Goal: Communication & Community: Answer question/provide support

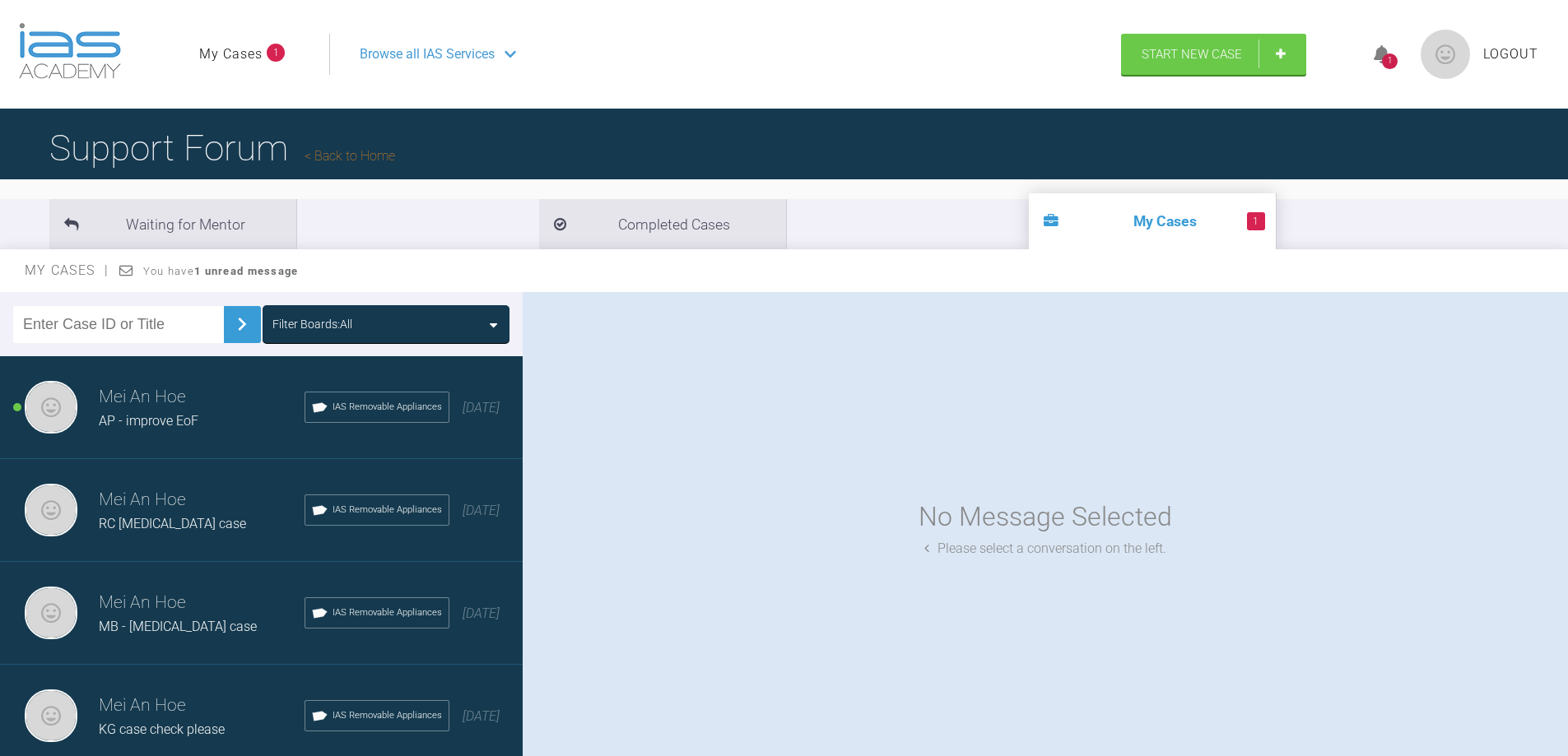
click at [142, 407] on h3 "Mei An Hoe" at bounding box center [202, 397] width 206 height 28
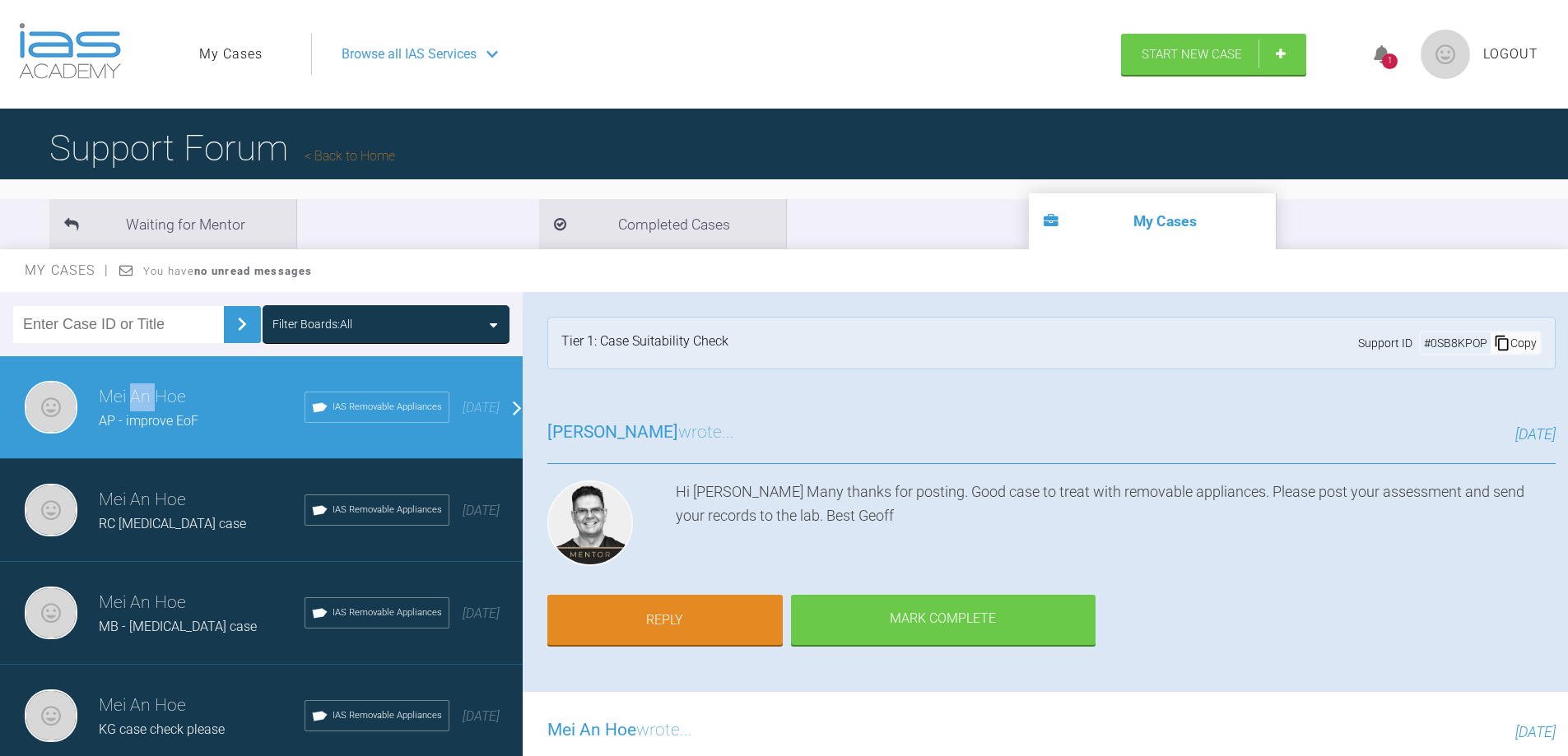
click at [142, 407] on h3 "Mei An Hoe" at bounding box center [202, 397] width 206 height 28
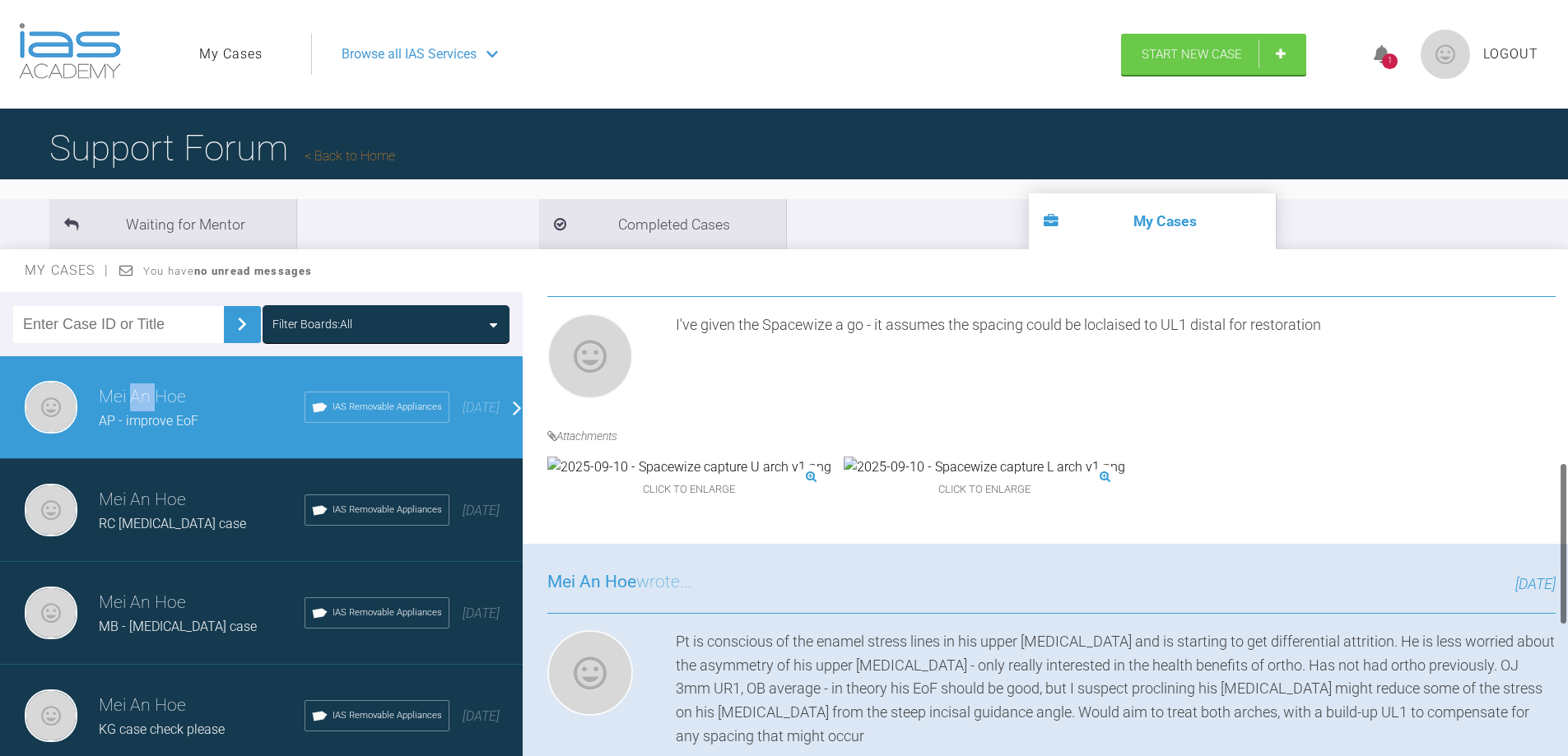
scroll to position [493, 0]
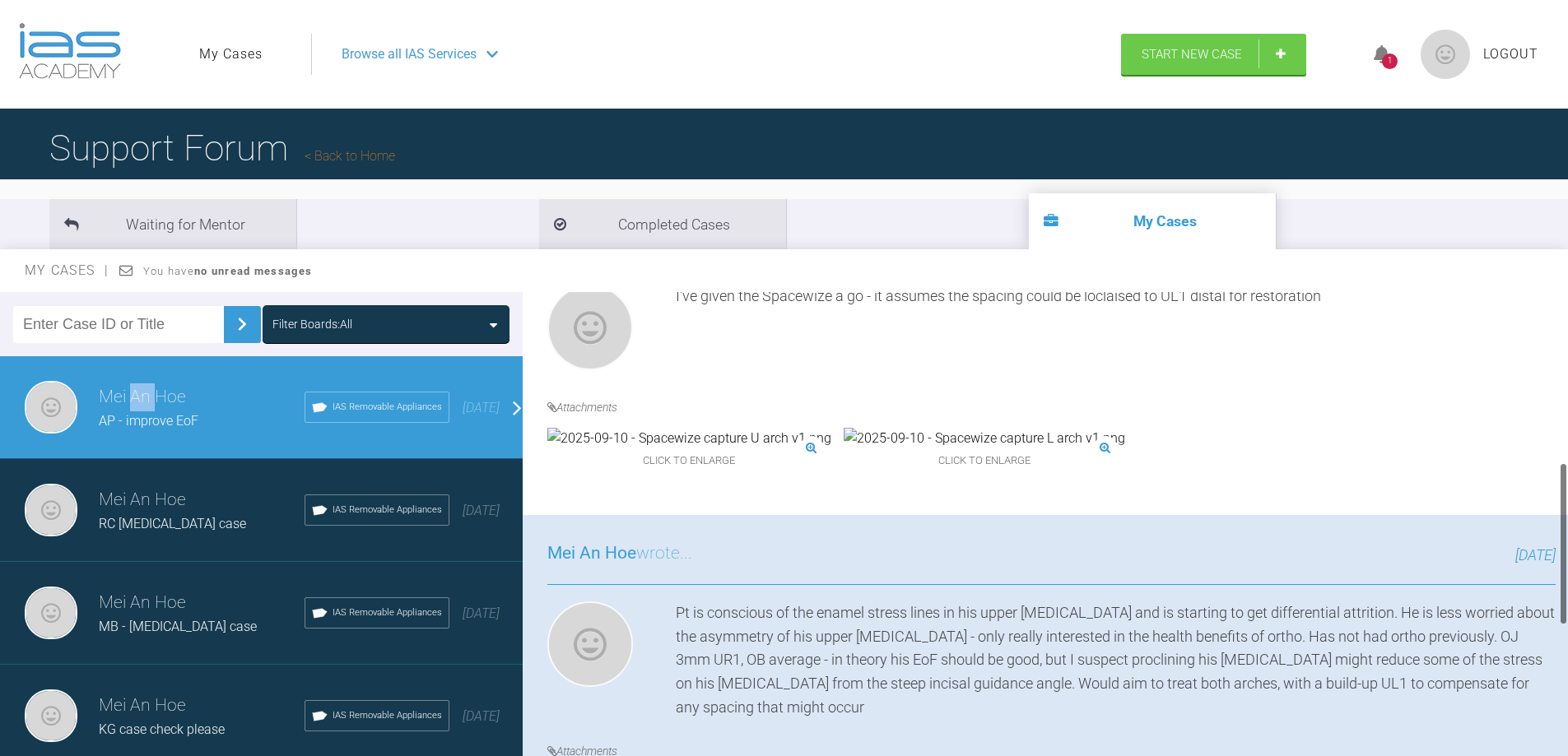
click at [672, 449] on img at bounding box center [689, 438] width 284 height 22
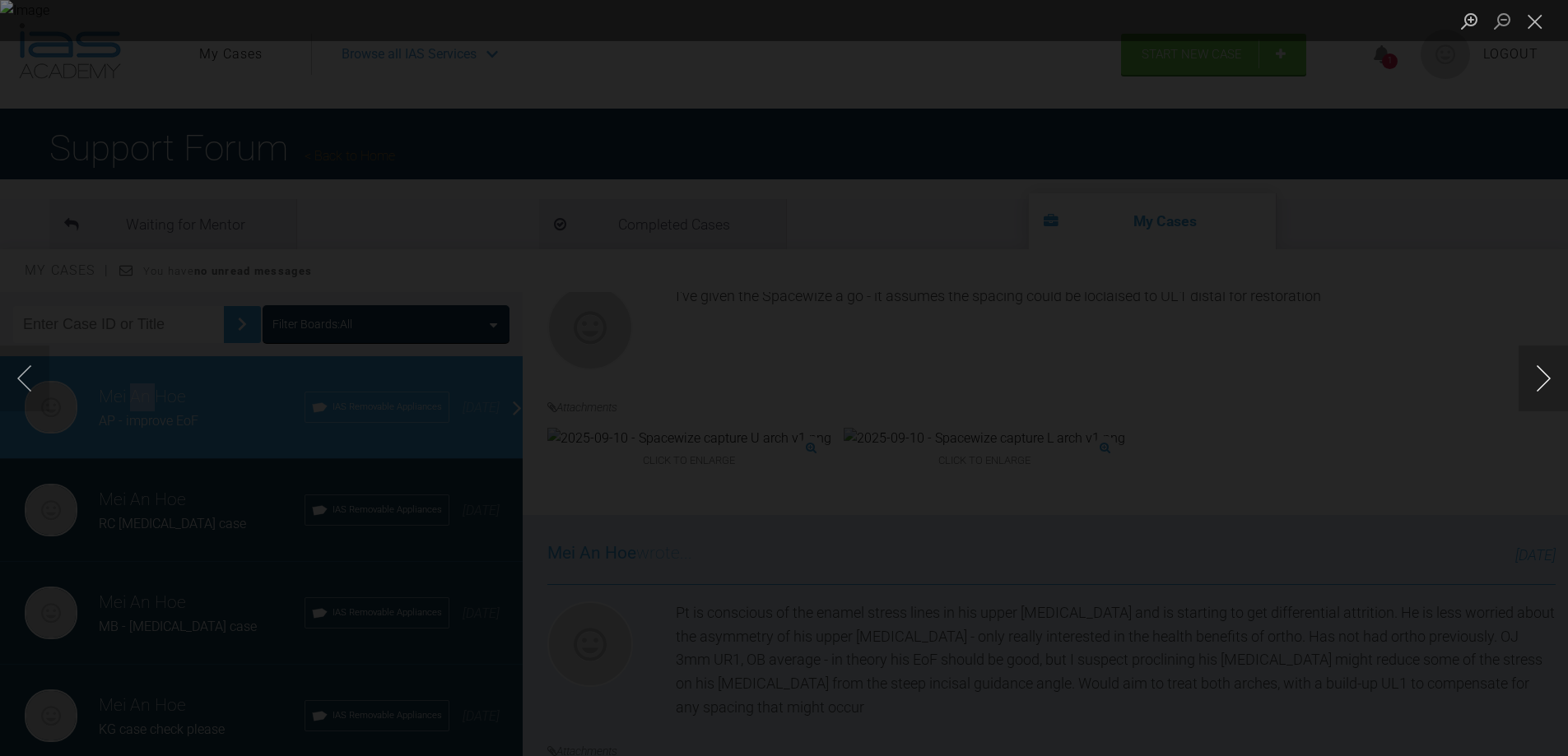
click at [1554, 379] on button "Next image" at bounding box center [1542, 378] width 49 height 65
click at [30, 387] on button "Previous image" at bounding box center [24, 378] width 49 height 65
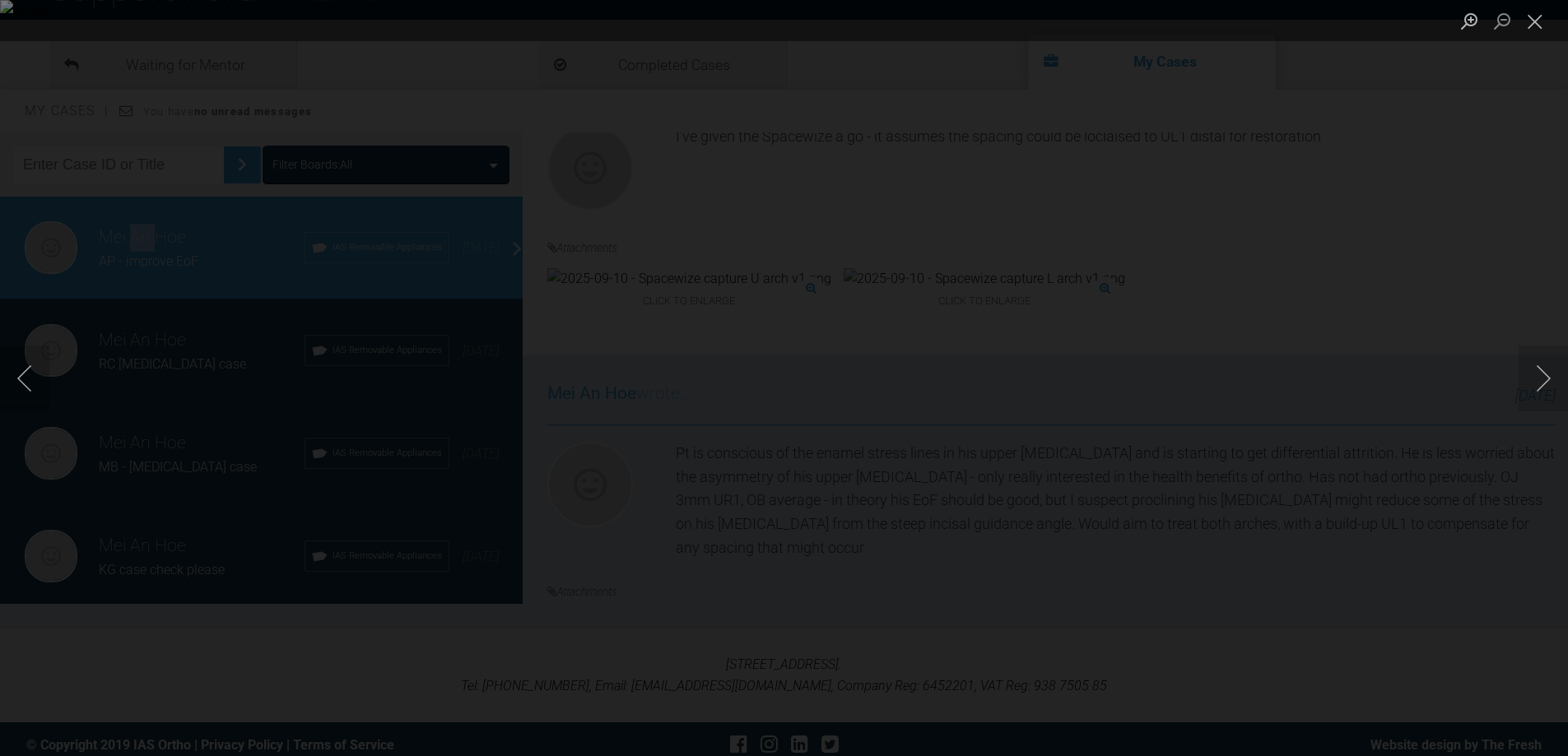
scroll to position [171, 0]
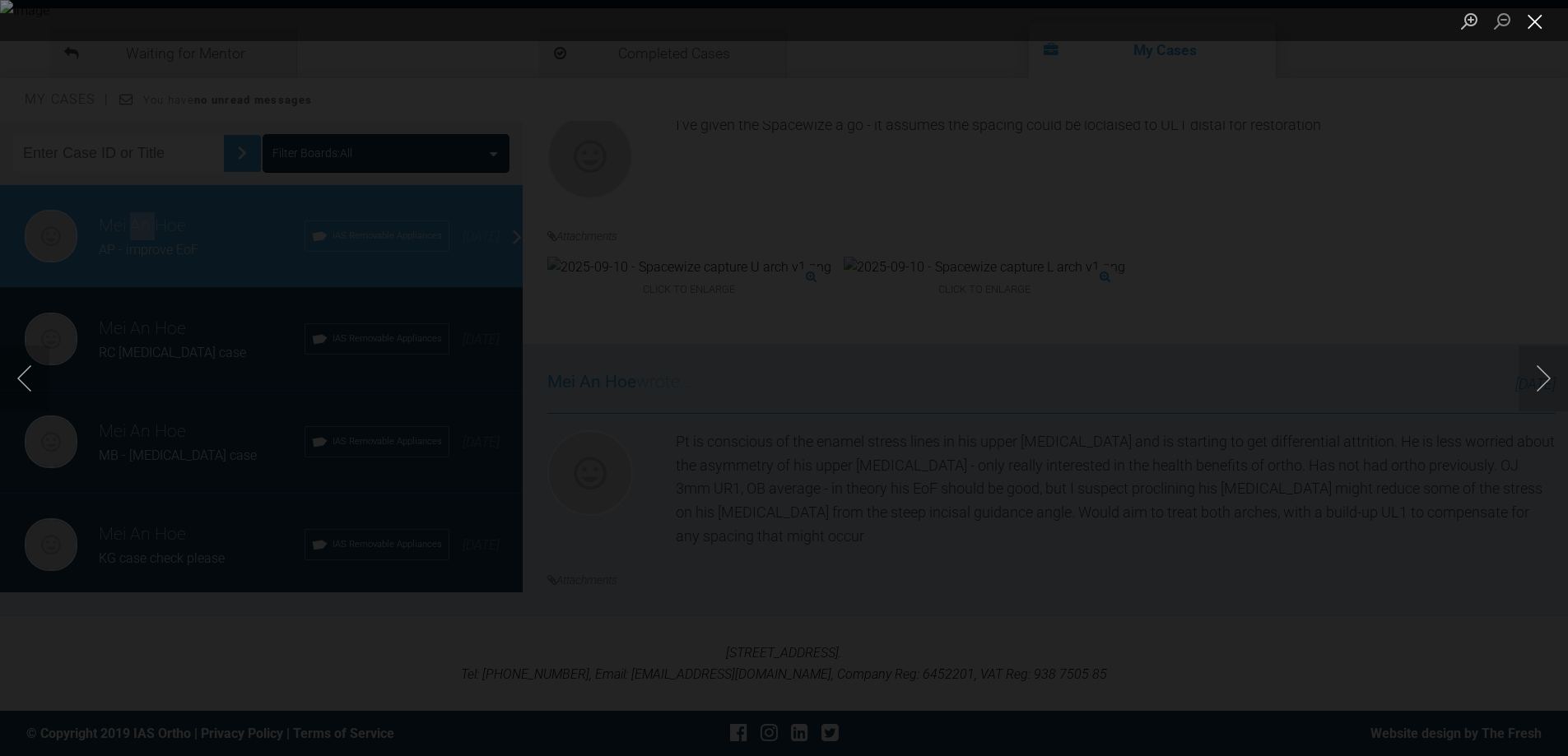
click at [1537, 29] on button "Close lightbox" at bounding box center [1534, 21] width 33 height 28
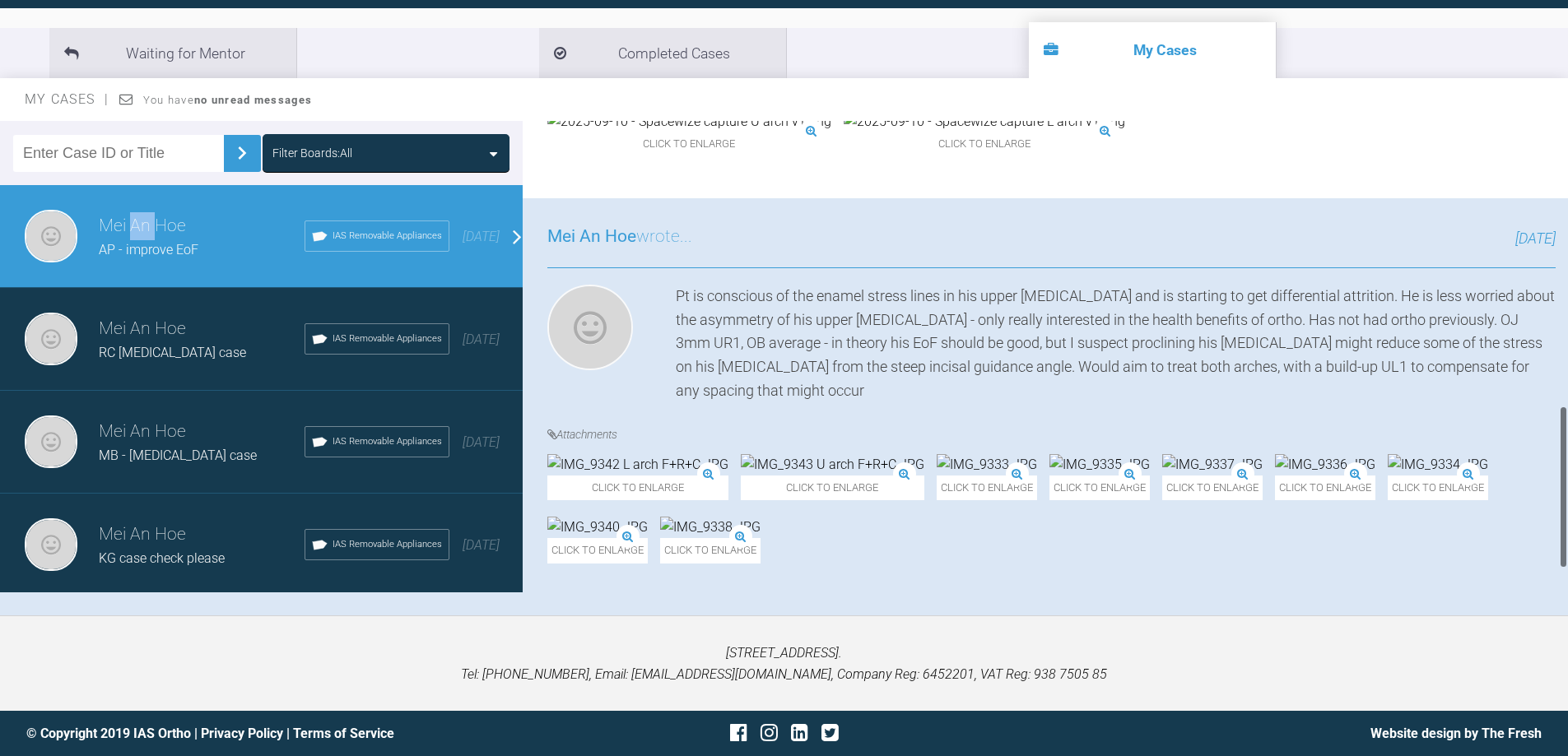
scroll to position [822, 0]
click at [787, 454] on img at bounding box center [832, 464] width 184 height 22
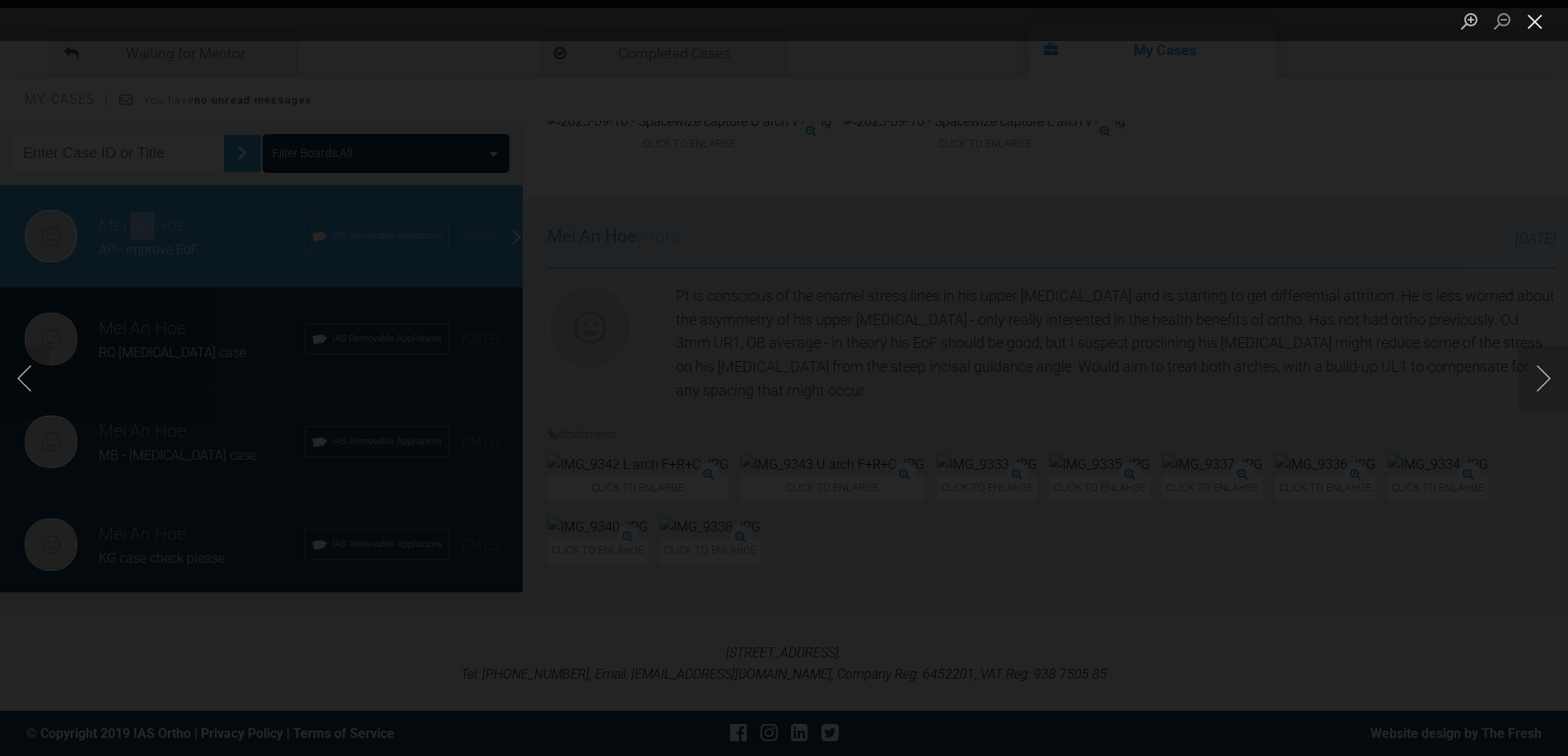
click at [1542, 28] on button "Close lightbox" at bounding box center [1534, 21] width 33 height 28
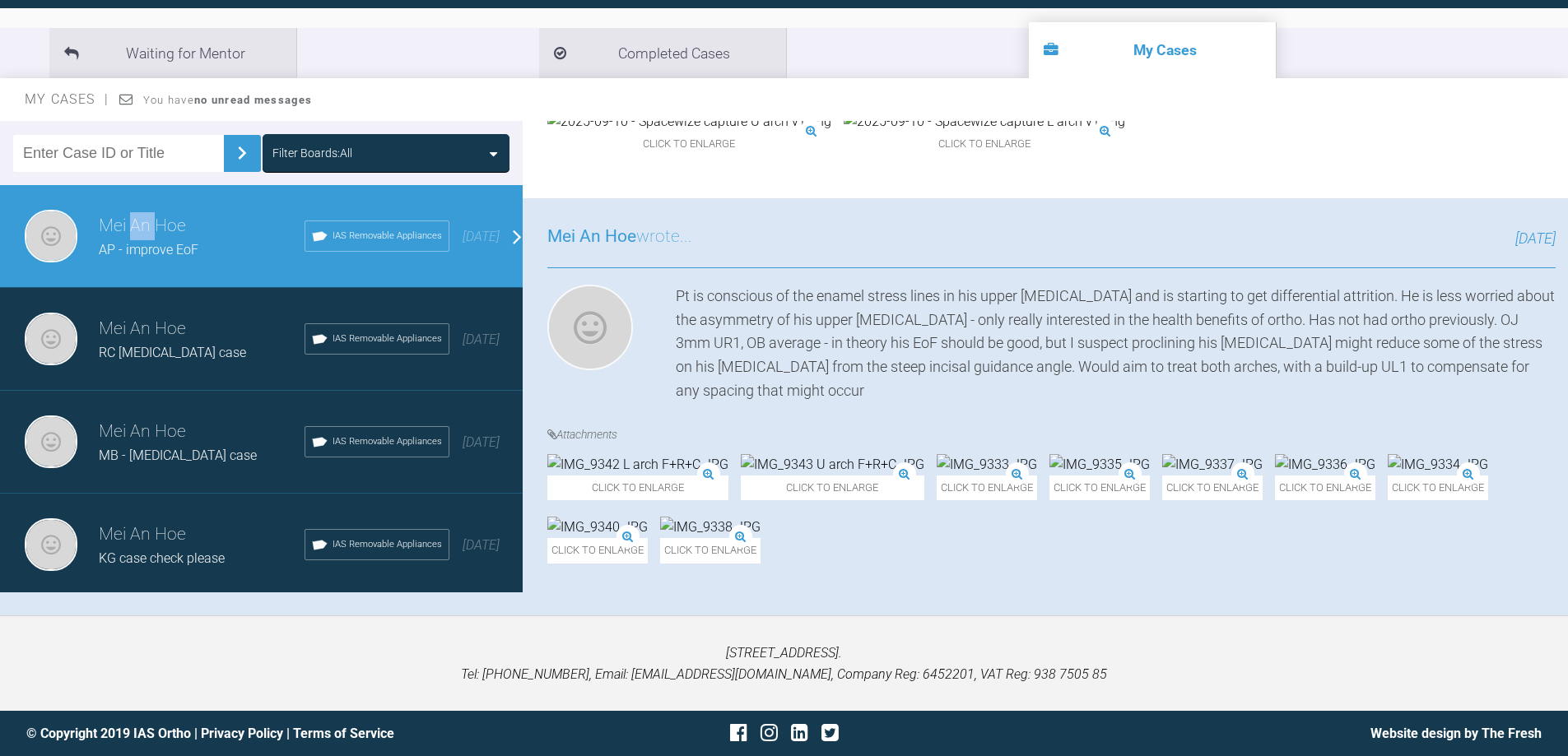
click at [761, 538] on img at bounding box center [710, 527] width 101 height 22
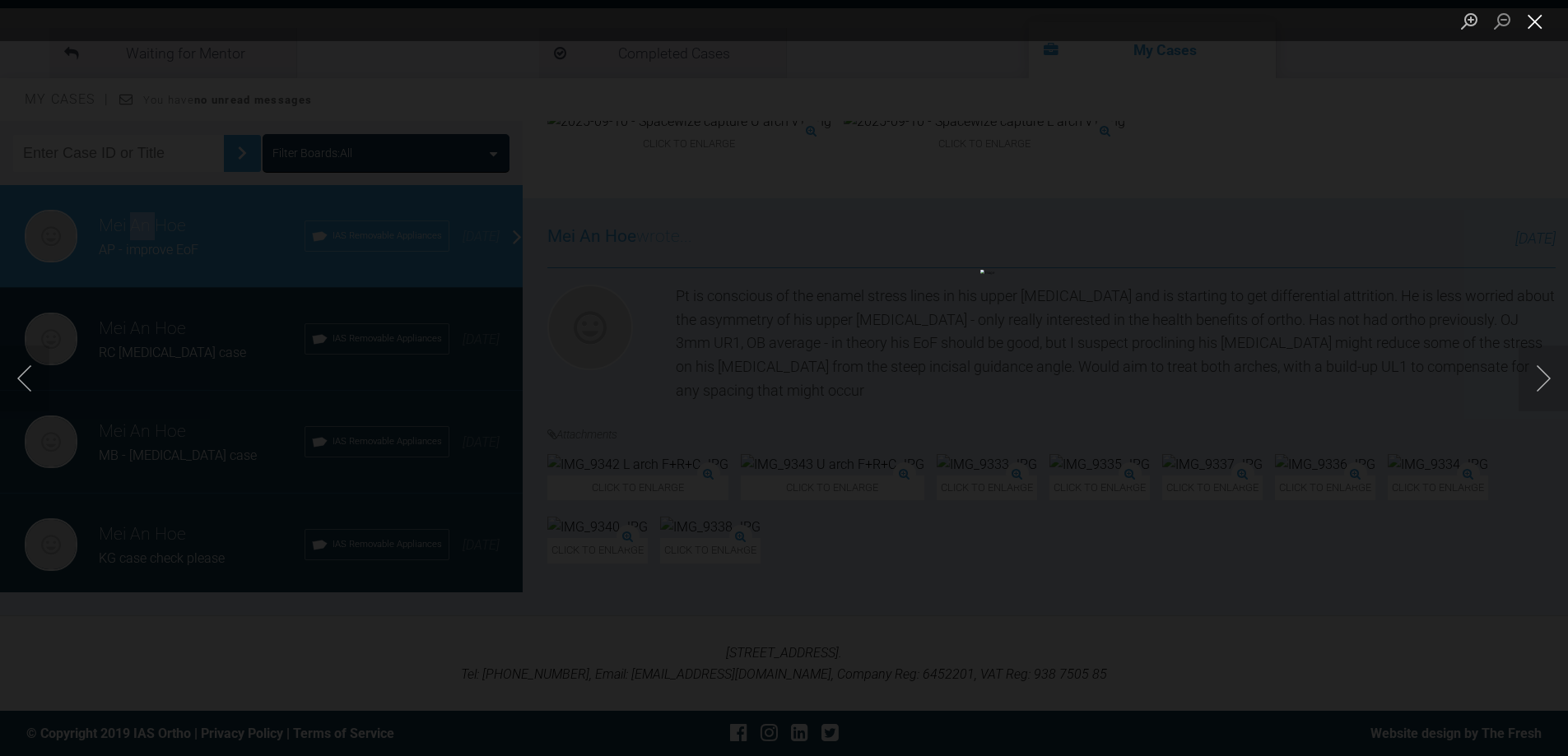
click at [1540, 24] on button "Close lightbox" at bounding box center [1534, 21] width 33 height 28
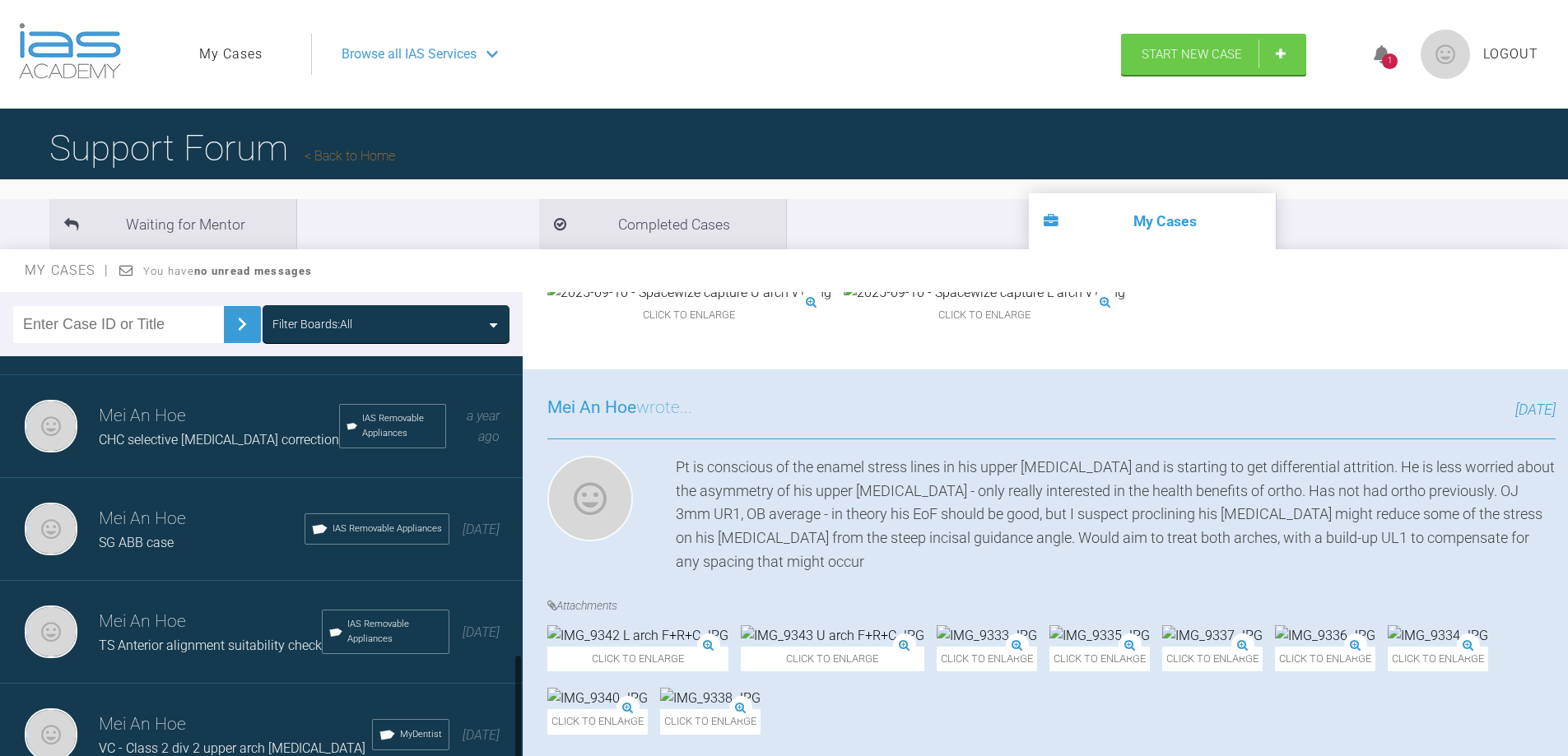
scroll to position [1135, 0]
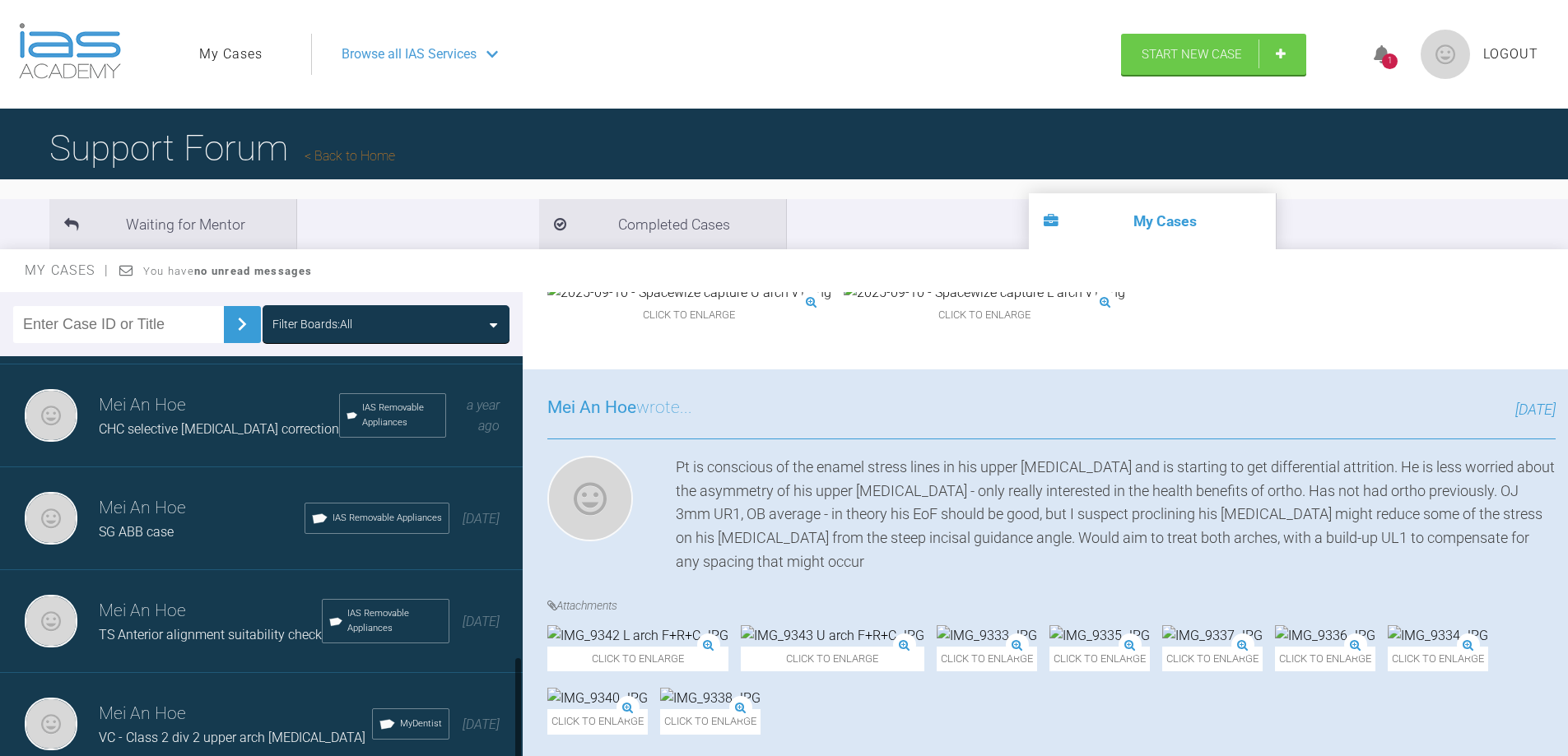
click at [160, 710] on h3 "Mei An Hoe" at bounding box center [235, 714] width 273 height 28
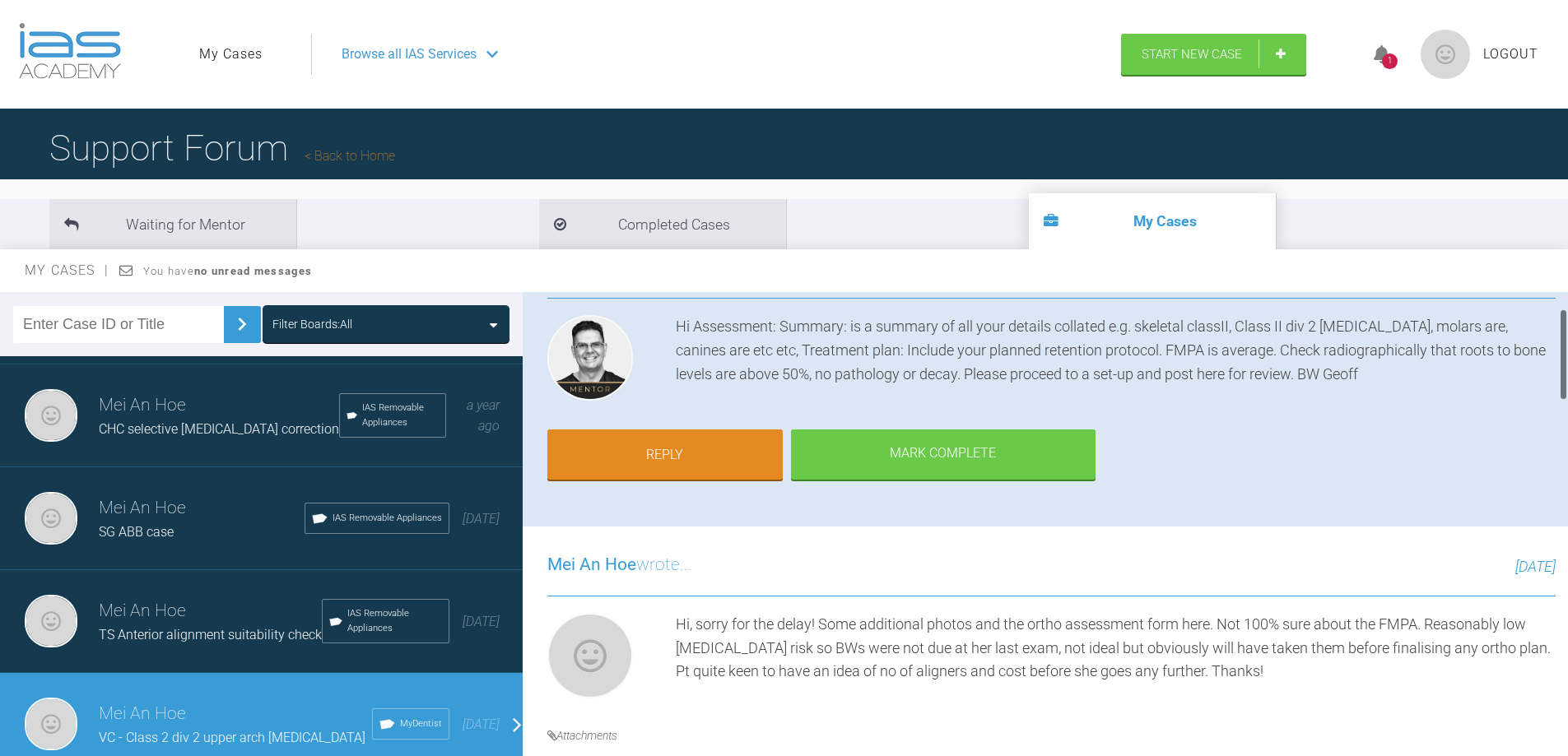
scroll to position [83, 0]
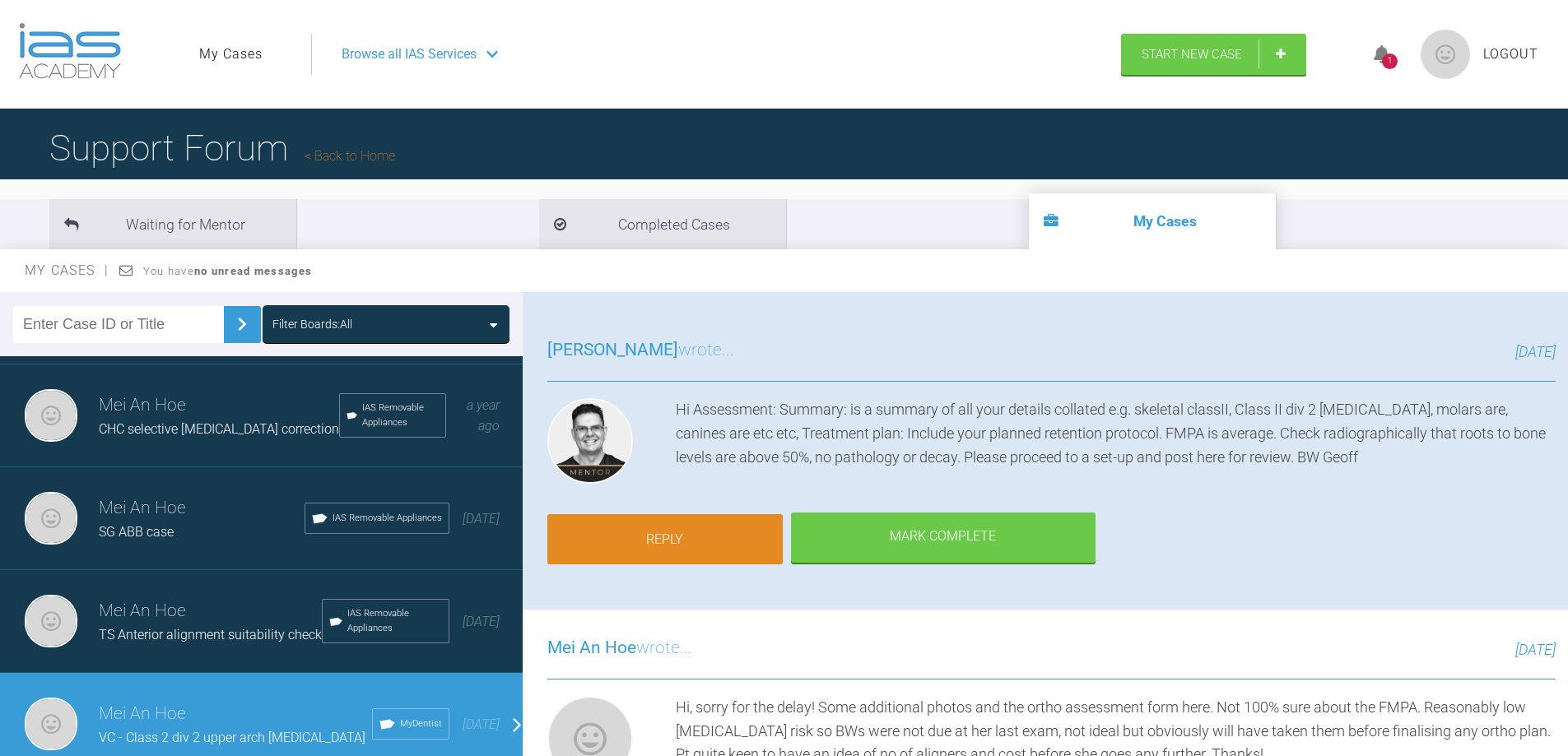
click at [750, 552] on link "Reply" at bounding box center [664, 539] width 235 height 51
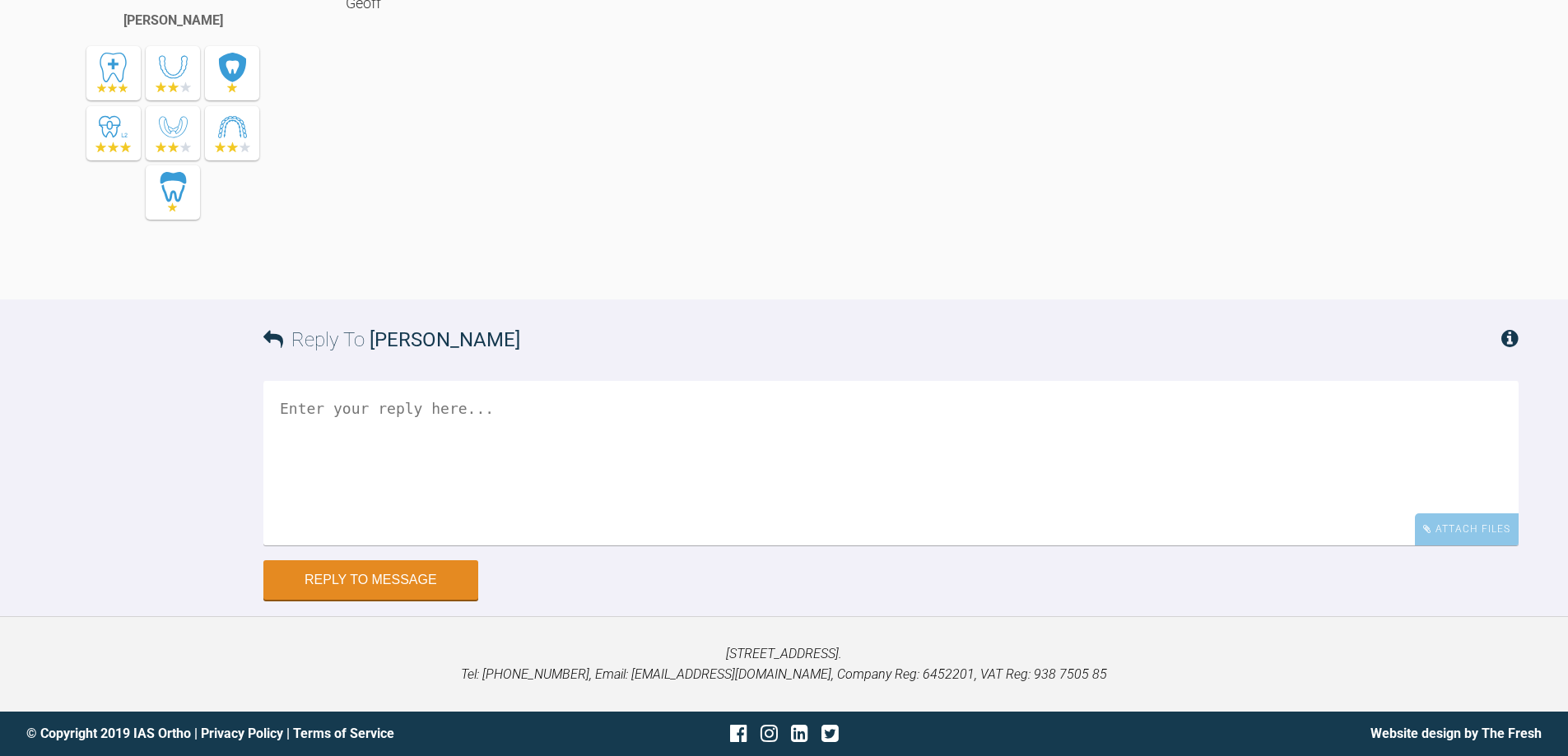
scroll to position [3433, 0]
click at [763, 472] on textarea at bounding box center [891, 462] width 1255 height 164
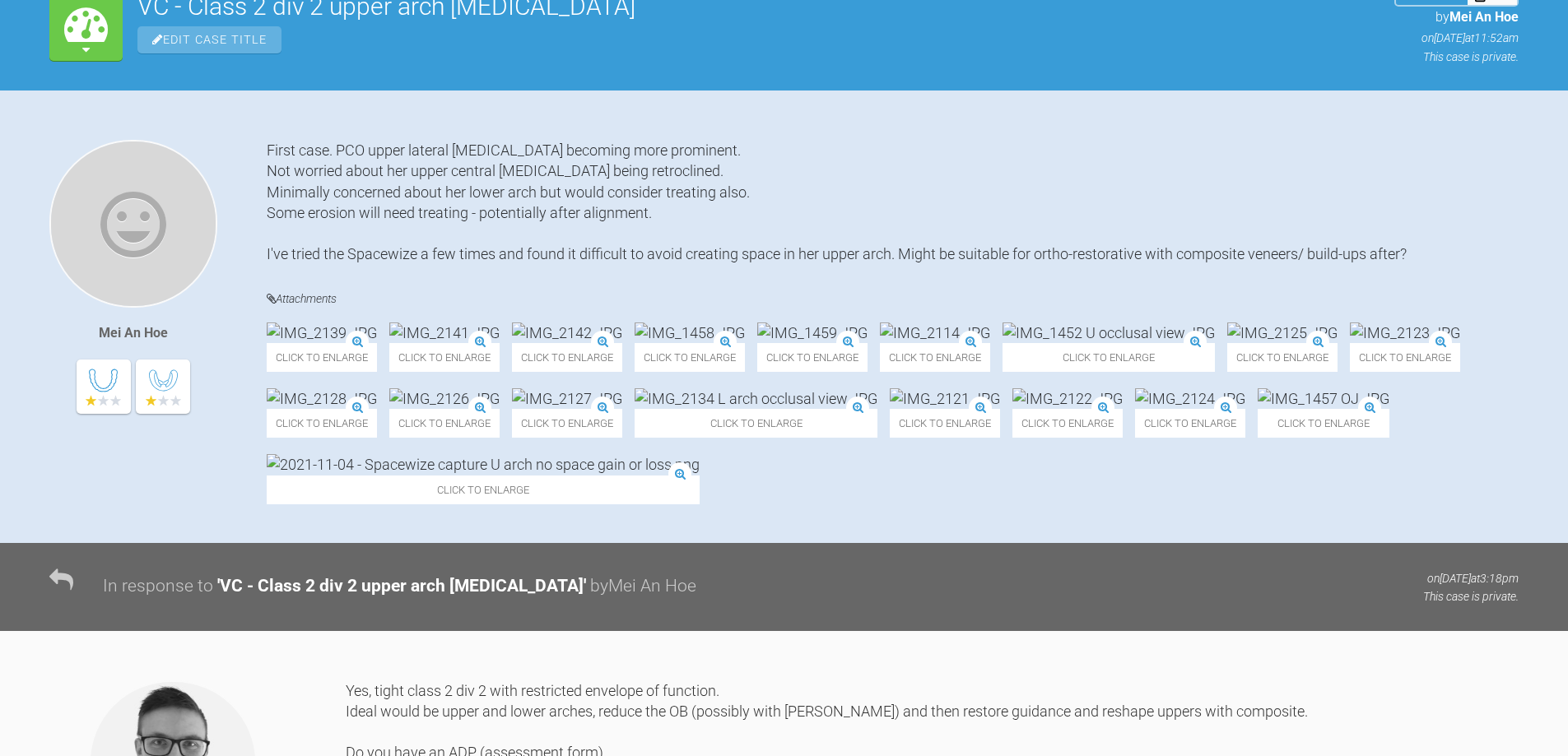
scroll to position [226, 0]
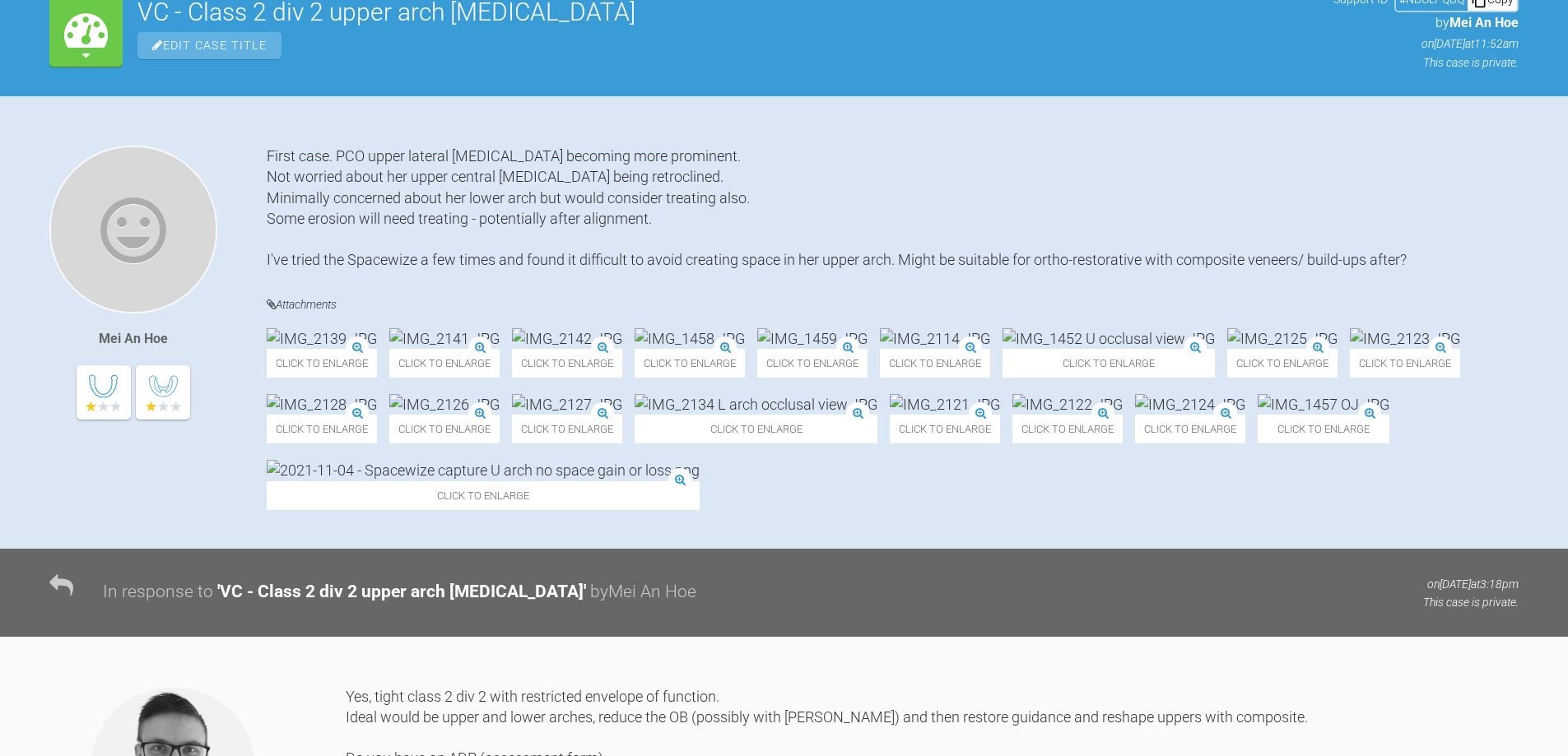
click at [999, 414] on img at bounding box center [944, 405] width 110 height 21
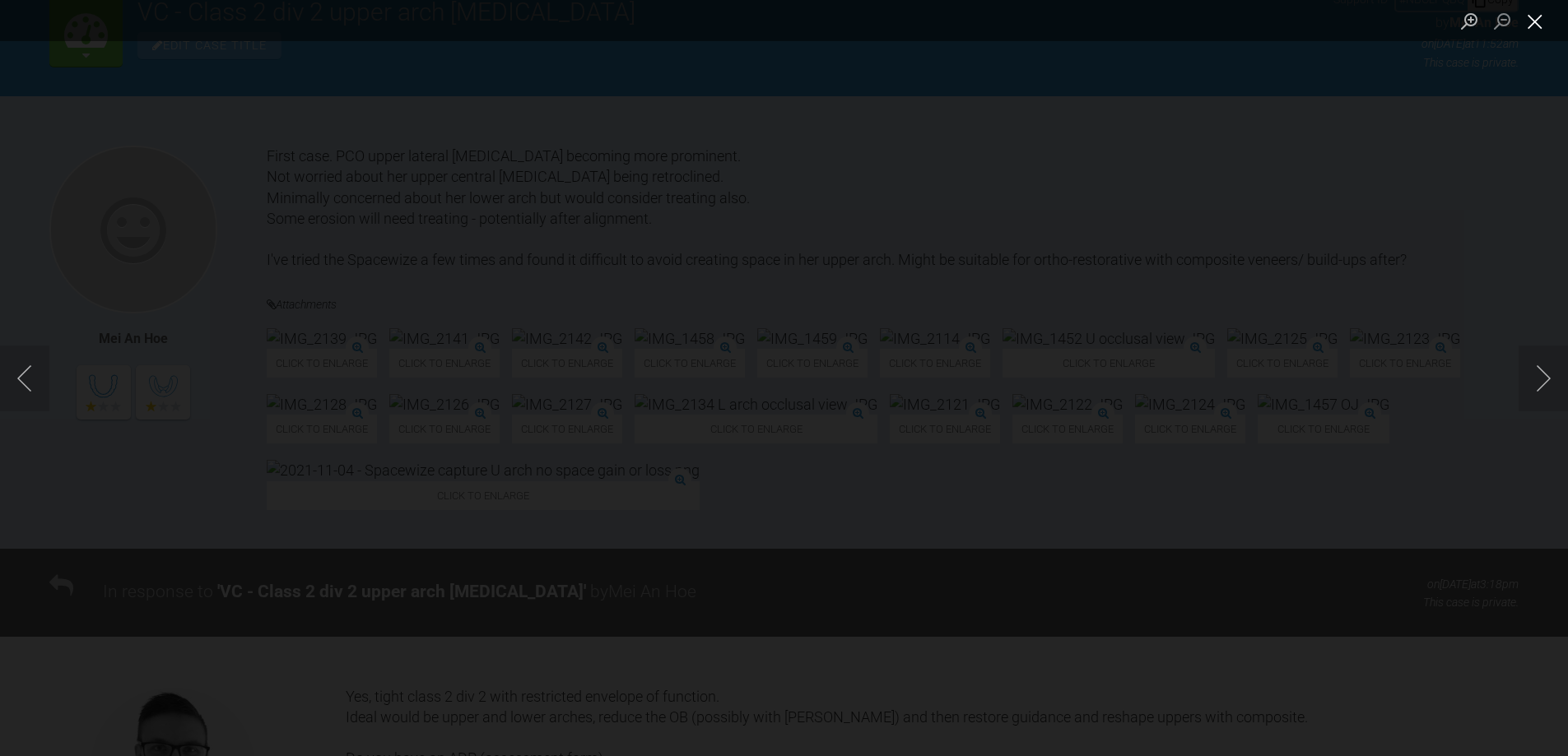
click at [1541, 15] on button "Close lightbox" at bounding box center [1534, 21] width 33 height 28
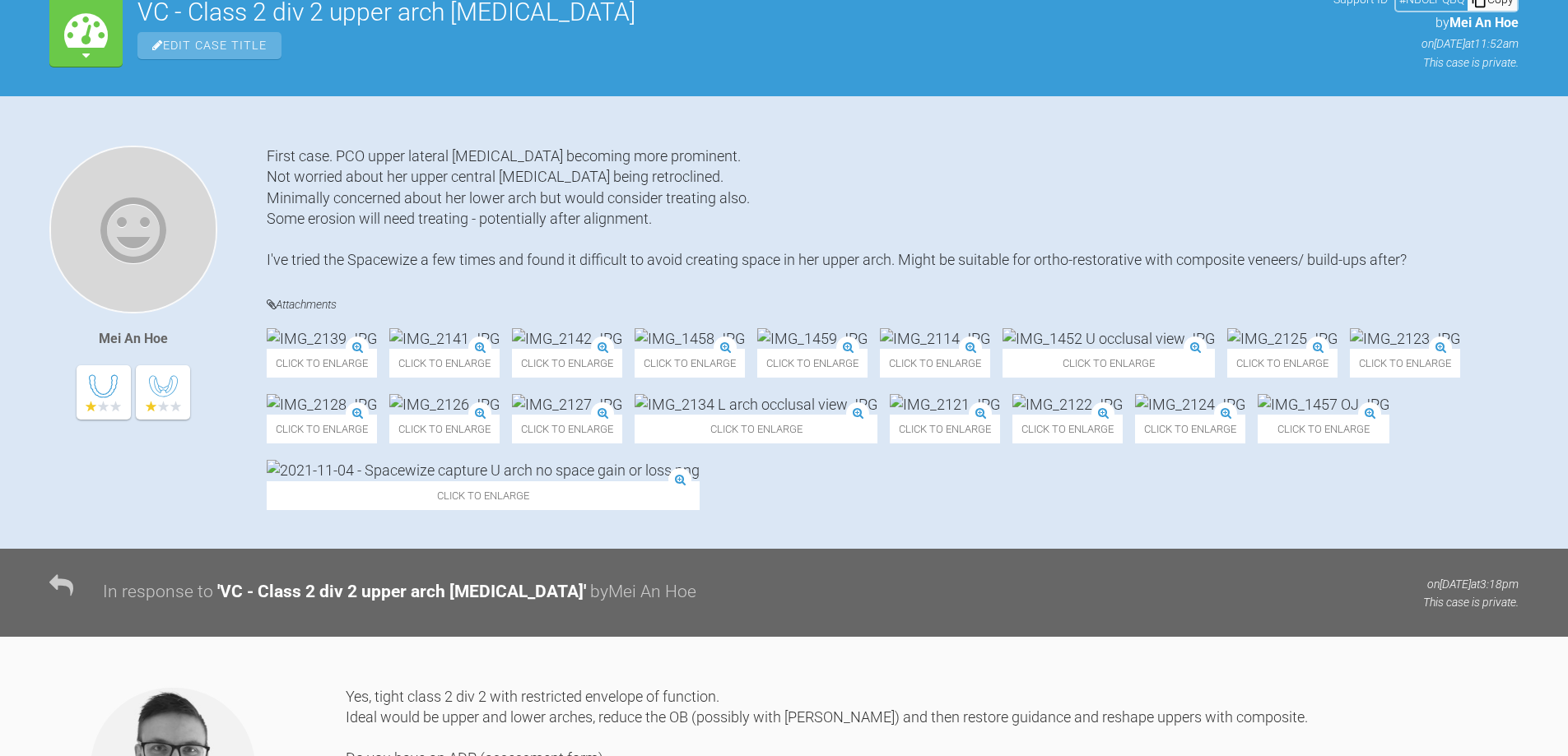
click at [1215, 349] on img at bounding box center [1108, 338] width 212 height 21
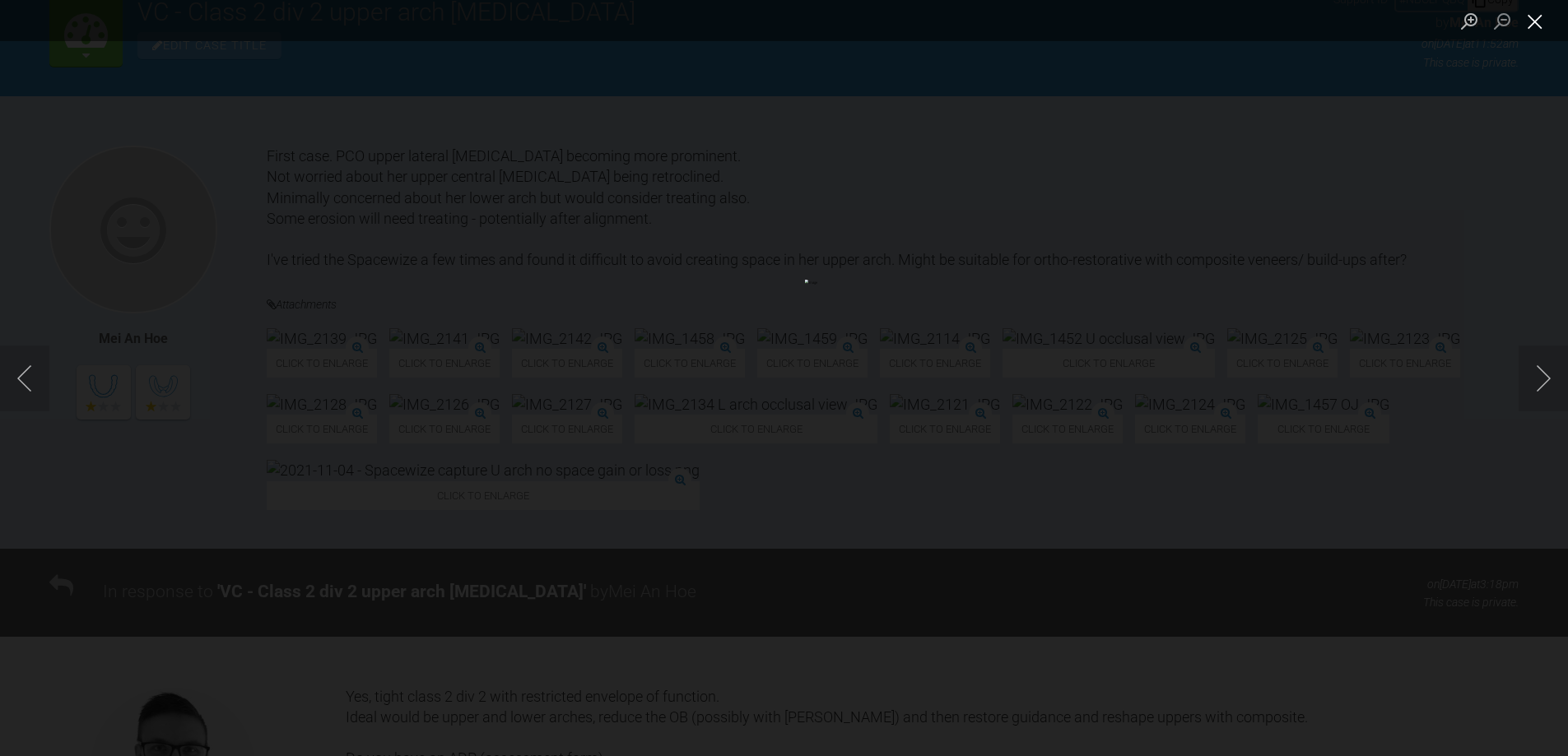
click at [1533, 27] on button "Close lightbox" at bounding box center [1534, 21] width 33 height 28
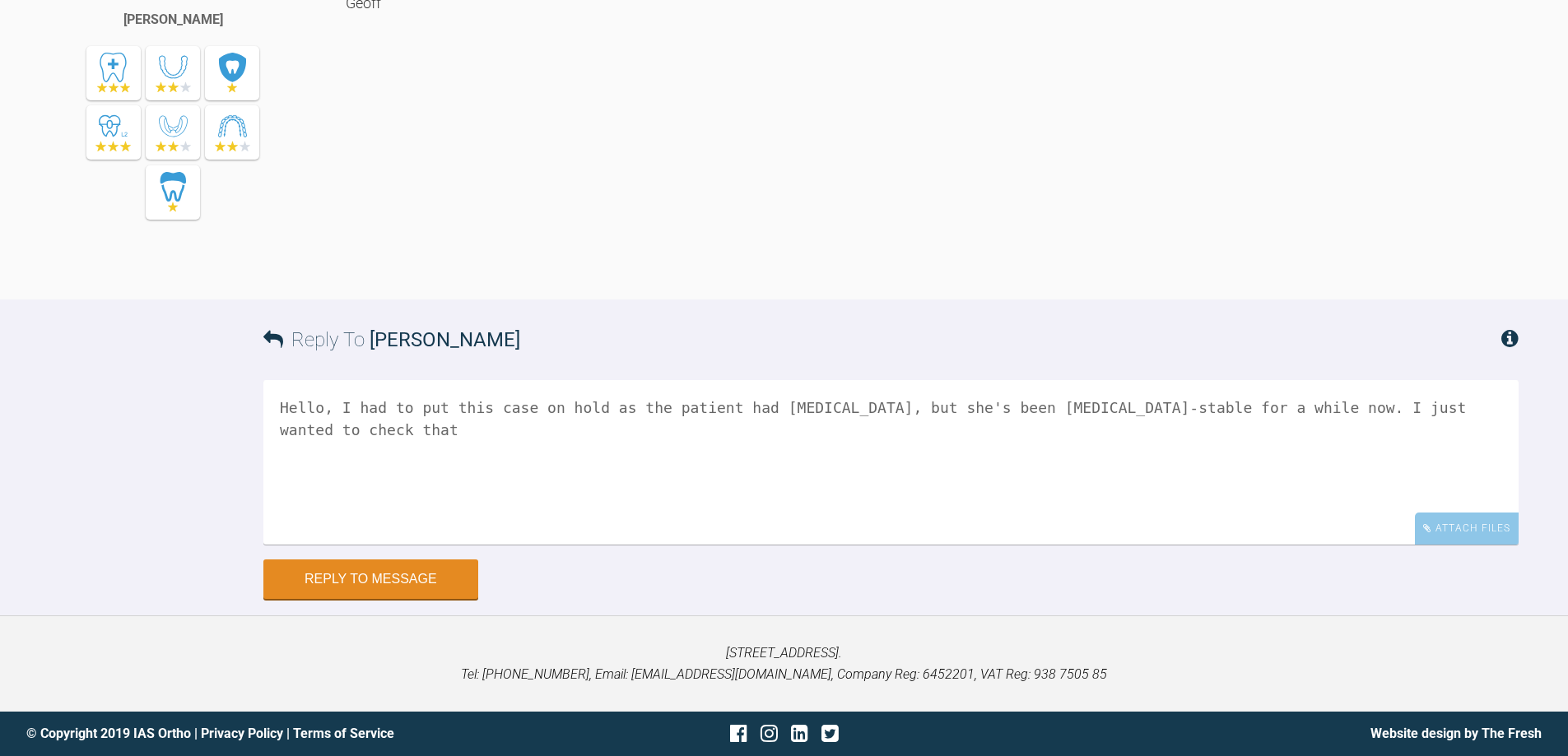
scroll to position [3326, 0]
click at [1473, 514] on textarea "Hello, I had to put this case on hold as the patient had caries, but she's been…" at bounding box center [891, 462] width 1255 height 164
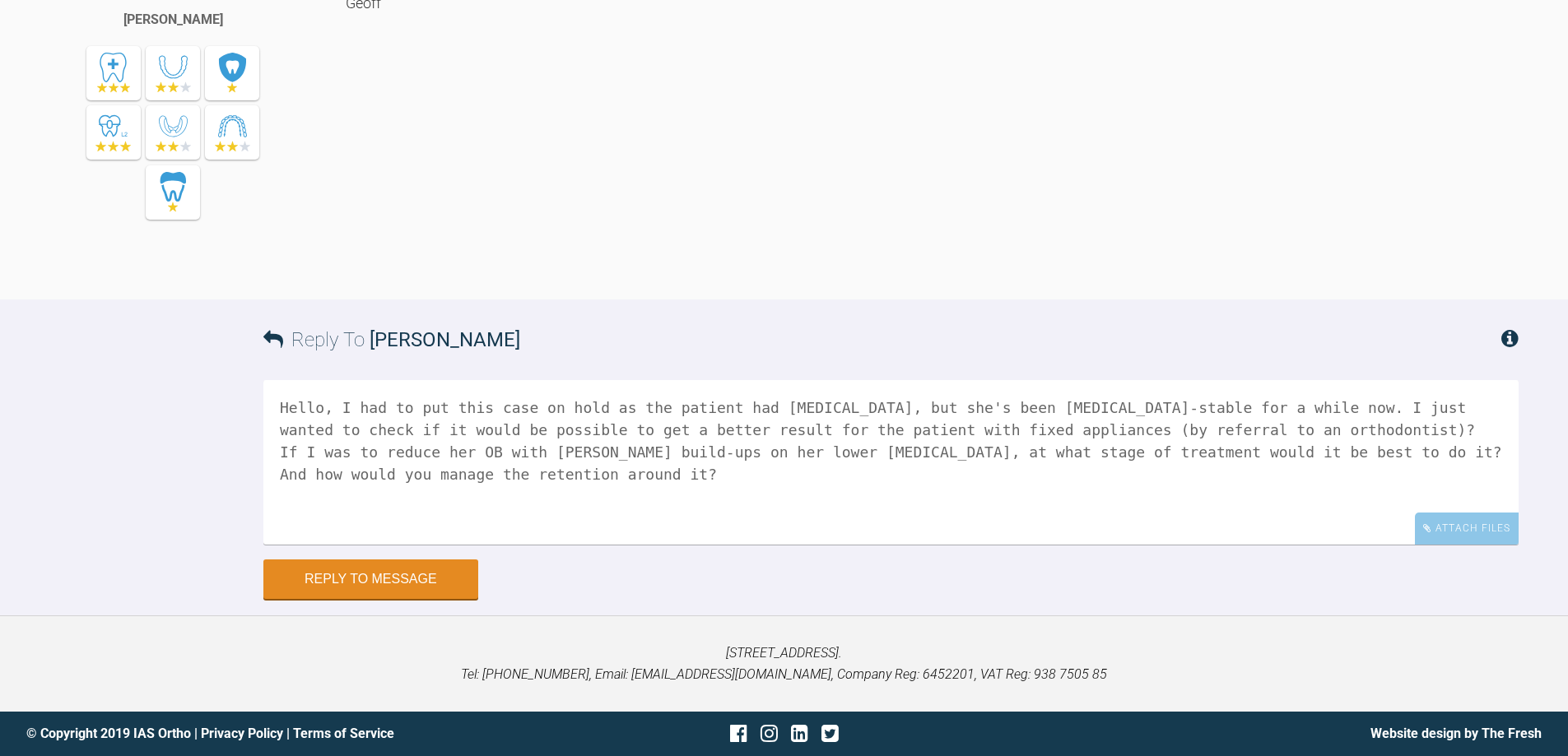
click at [1160, 541] on textarea "Hello, I had to put this case on hold as the patient had caries, but she's been…" at bounding box center [891, 462] width 1255 height 164
click at [667, 540] on textarea "Hello, I had to put this case on hold as the patient had caries, but she's been…" at bounding box center [891, 462] width 1255 height 164
click at [826, 544] on textarea "Hello, I had to put this case on hold as the patient had caries, but she's been…" at bounding box center [891, 462] width 1255 height 164
click at [981, 544] on textarea "Hello, I had to put this case on hold as the patient had caries, but she's been…" at bounding box center [891, 462] width 1255 height 164
click at [1218, 544] on textarea "Hello, I had to put this case on hold as the patient had caries, but she's been…" at bounding box center [891, 462] width 1255 height 164
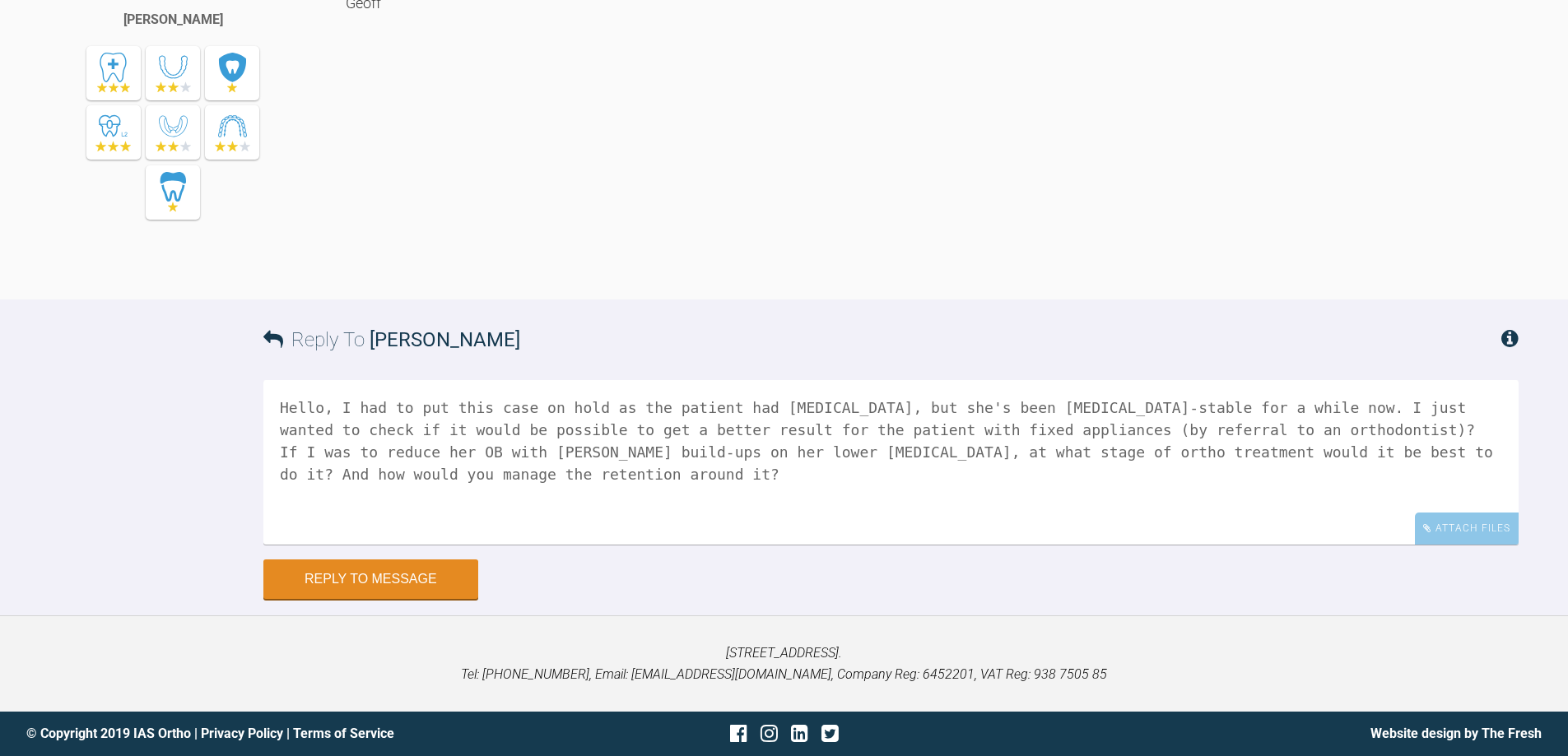
click at [1221, 544] on textarea "Hello, I had to put this case on hold as the patient had caries, but she's been…" at bounding box center [891, 462] width 1255 height 164
click at [1169, 513] on textarea "Hello, I had to put this case on hold as the patient had caries, but she's been…" at bounding box center [891, 462] width 1255 height 164
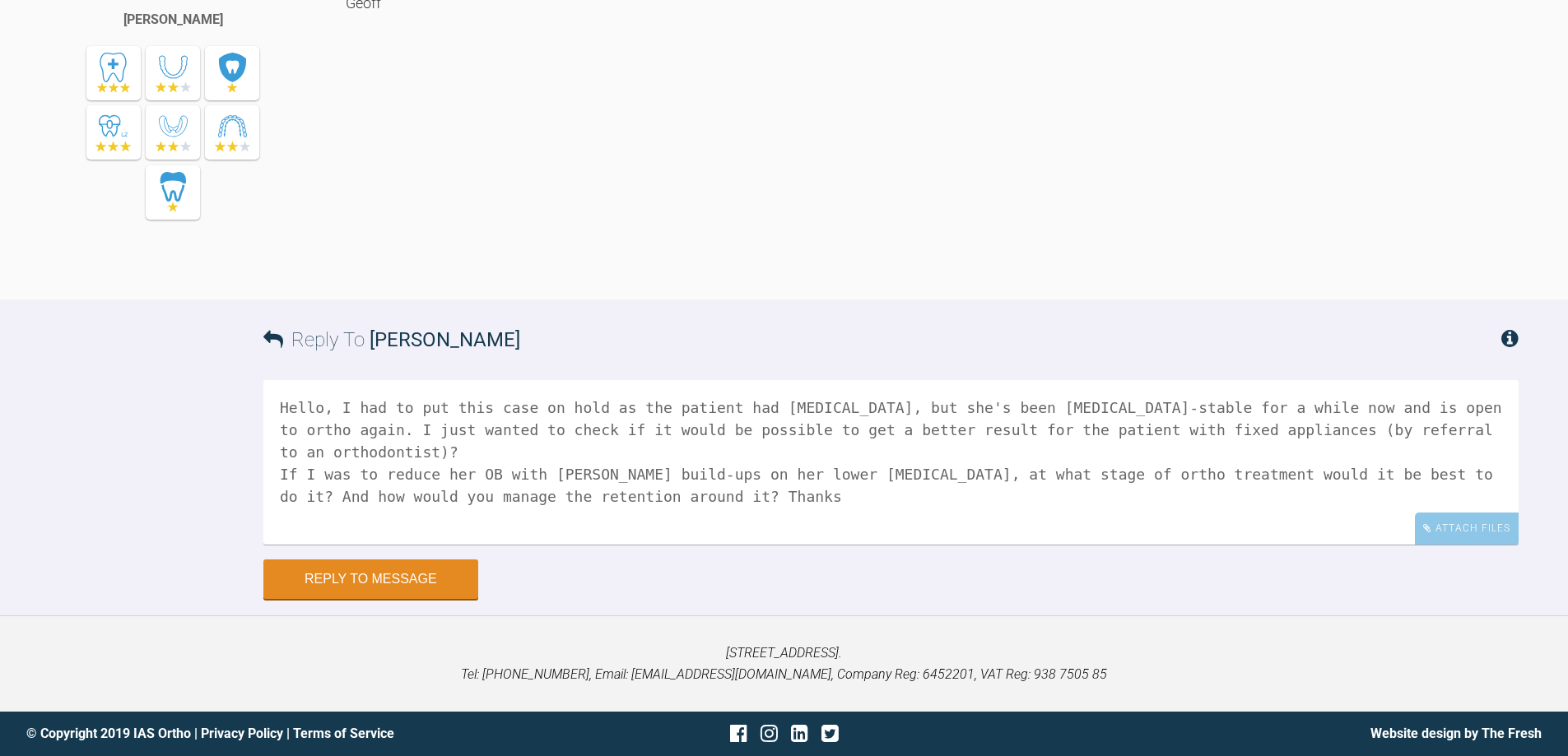
click at [1028, 544] on textarea "Hello, I had to put this case on hold as the patient had caries, but she's been…" at bounding box center [891, 462] width 1255 height 164
type textarea "Hello, I had to put this case on hold as the patient had caries, but she's been…"
click at [414, 600] on button "Reply to Message" at bounding box center [370, 580] width 215 height 40
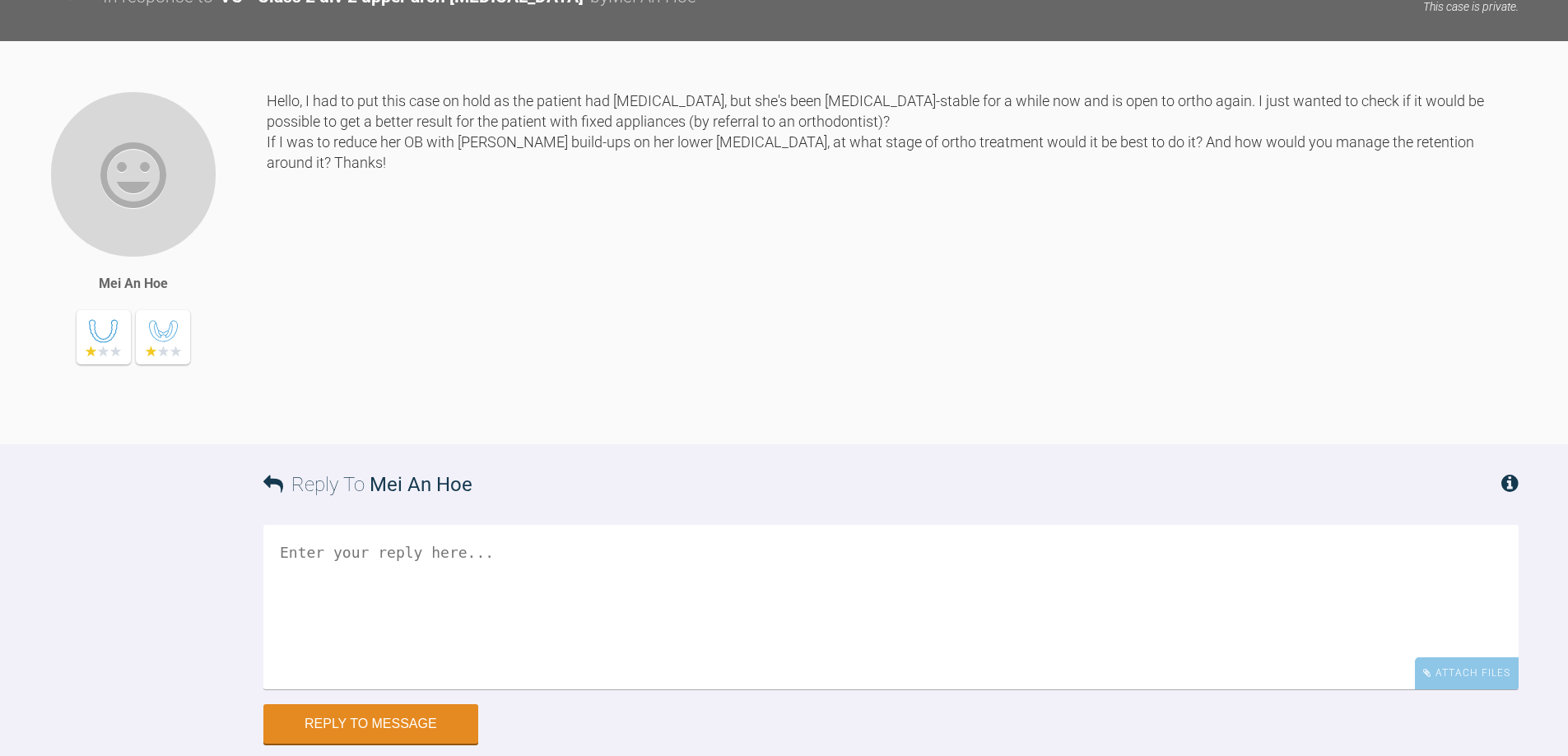
scroll to position [0, 0]
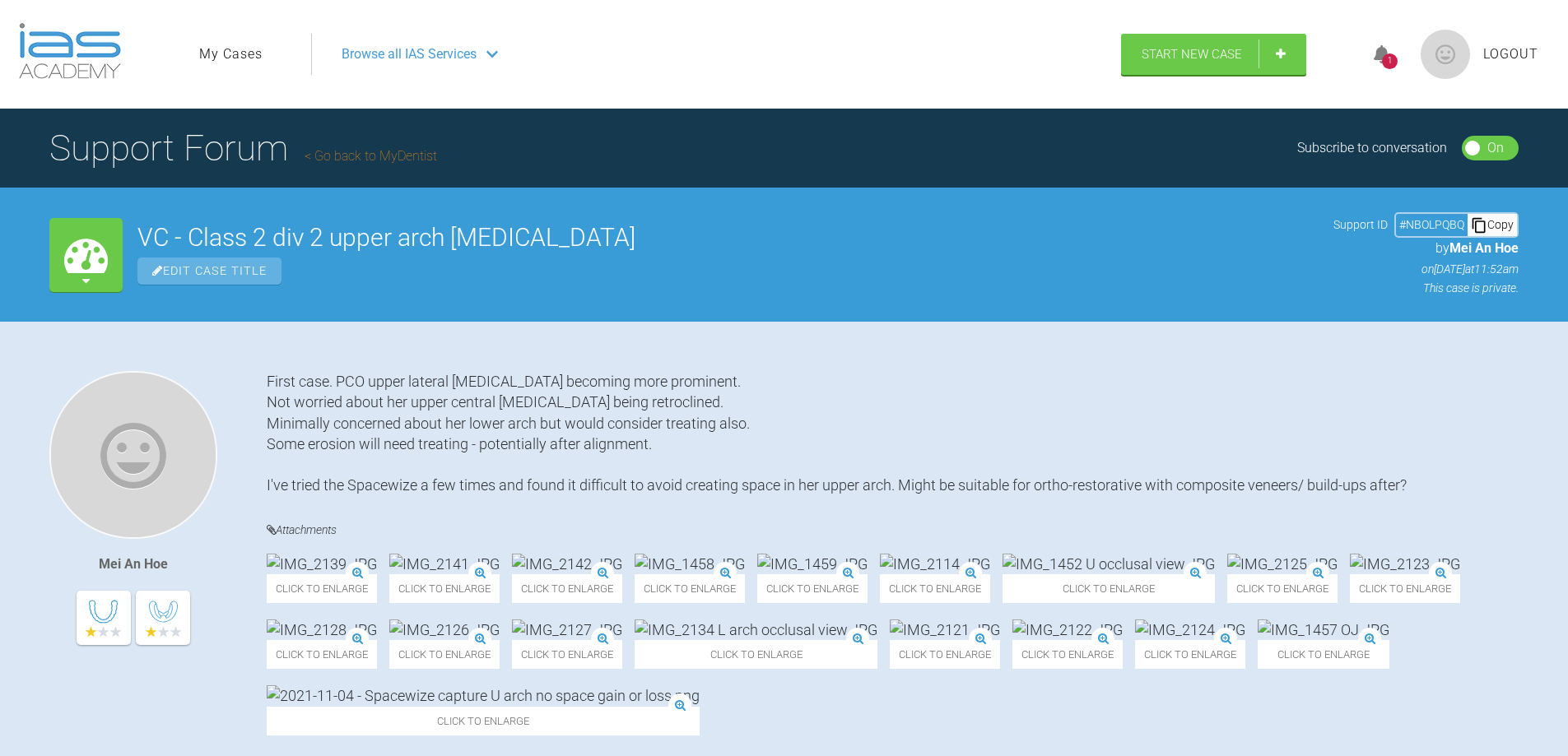
click at [1498, 232] on div "Copy" at bounding box center [1491, 224] width 49 height 22
drag, startPoint x: 1389, startPoint y: 65, endPoint x: 1387, endPoint y: 77, distance: 12.2
click at [1388, 74] on div "1 Logout" at bounding box center [1448, 54] width 209 height 79
click at [1384, 65] on div "1" at bounding box center [1390, 61] width 16 height 15
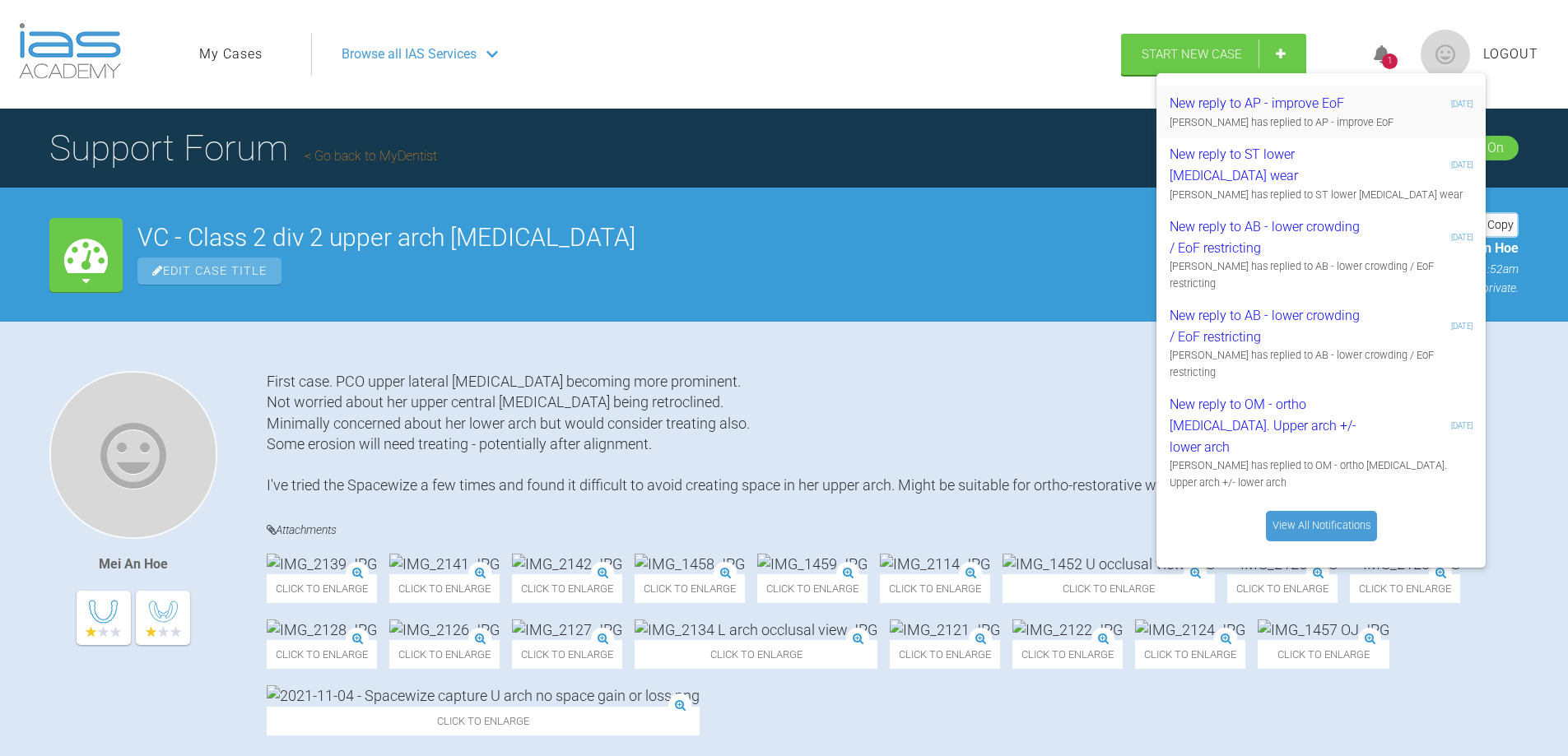
click at [1362, 120] on div "Geoff Stone has replied to AP - improve EoF" at bounding box center [1320, 122] width 302 height 16
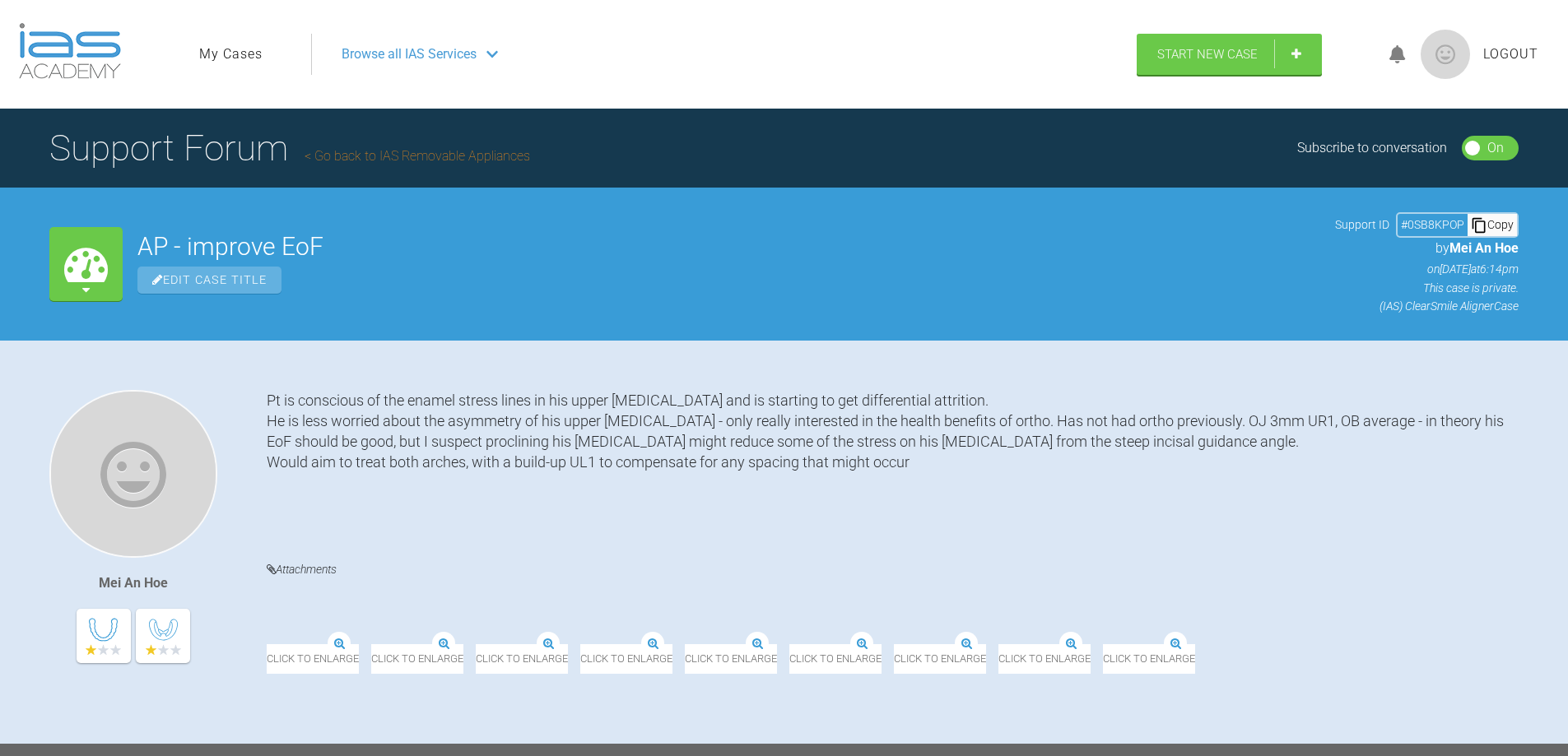
click at [1517, 59] on span "Logout" at bounding box center [1510, 54] width 55 height 22
